Goal: Communication & Community: Answer question/provide support

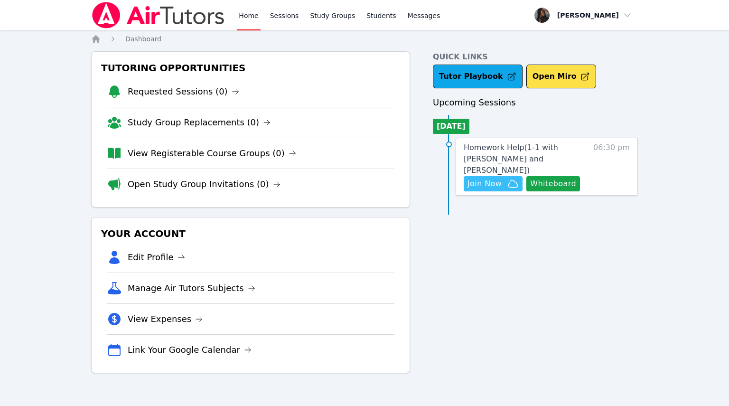
click at [483, 178] on span "Join Now" at bounding box center [485, 183] width 34 height 11
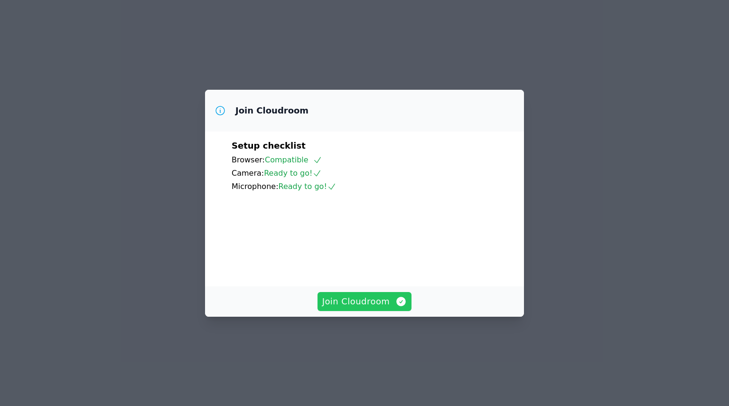
click at [378, 308] on span "Join Cloudroom" at bounding box center [364, 301] width 85 height 13
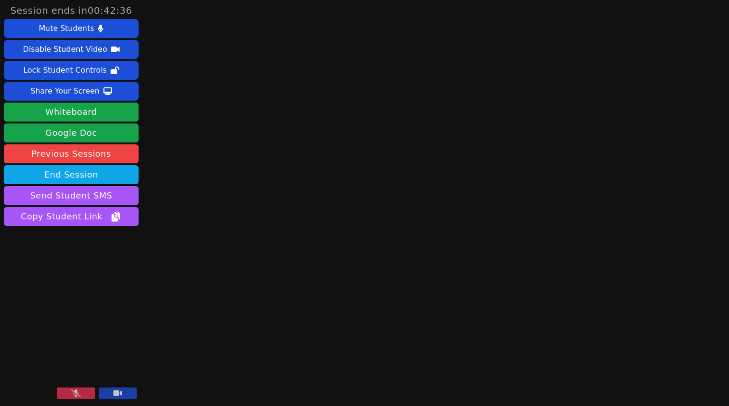
click at [241, 346] on div "Session ends in 00:42:36 Mute Students Disable Student Video Lock Student Contr…" at bounding box center [364, 203] width 729 height 406
drag, startPoint x: 241, startPoint y: 346, endPoint x: 79, endPoint y: 113, distance: 283.4
click at [78, 113] on button "Whiteboard" at bounding box center [71, 112] width 135 height 19
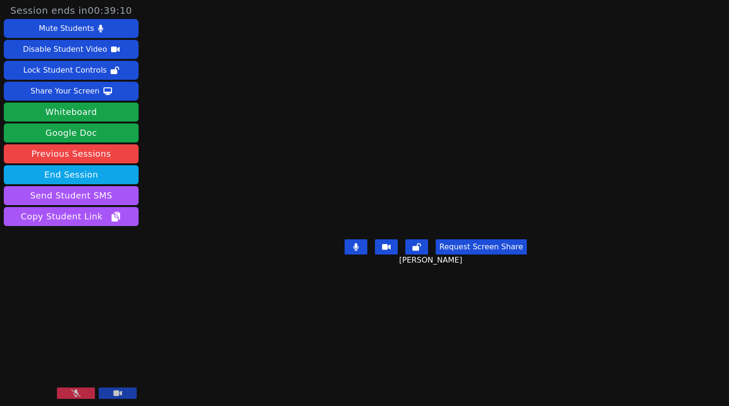
click at [76, 393] on icon at bounding box center [75, 393] width 9 height 8
click at [470, 254] on button "Request Screen Share" at bounding box center [481, 246] width 91 height 15
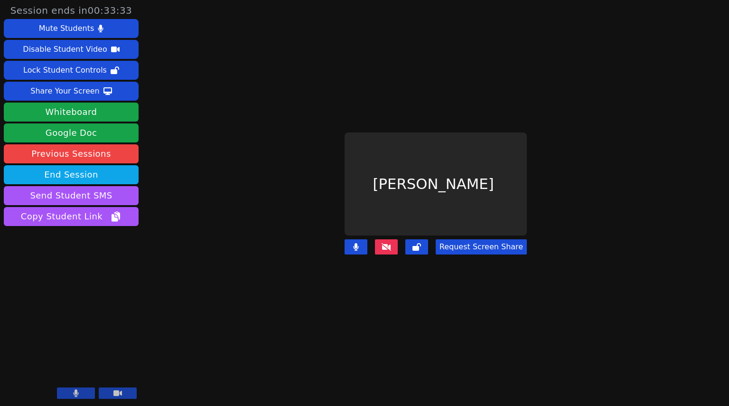
click at [481, 239] on button "Request Screen Share" at bounding box center [481, 246] width 91 height 15
click at [395, 379] on main "Anatolii Martynenko Request Screen Share" at bounding box center [435, 203] width 317 height 406
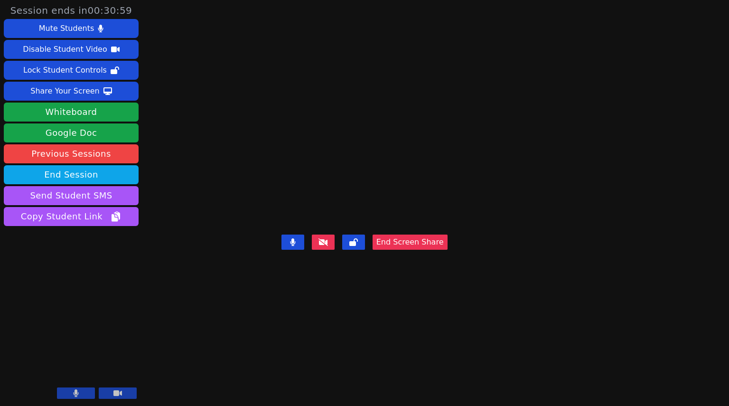
click at [448, 250] on button "End Screen Share" at bounding box center [410, 242] width 75 height 15
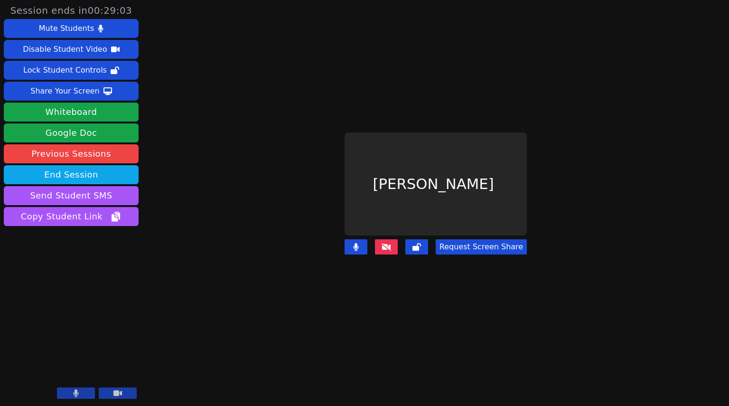
click at [396, 239] on button at bounding box center [386, 246] width 23 height 15
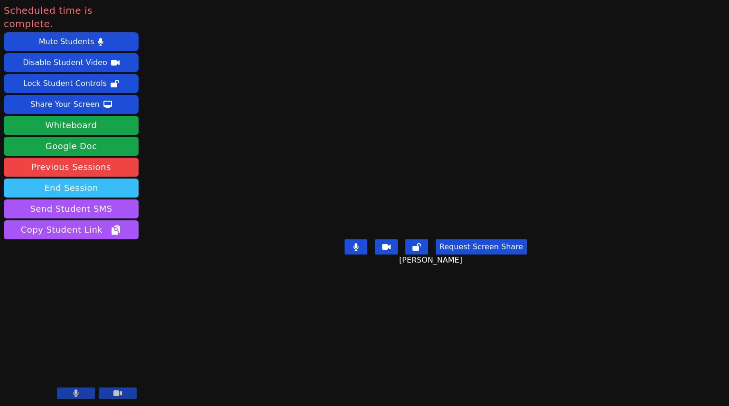
click at [55, 179] on button "End Session" at bounding box center [71, 188] width 135 height 19
